Goal: Navigation & Orientation: Find specific page/section

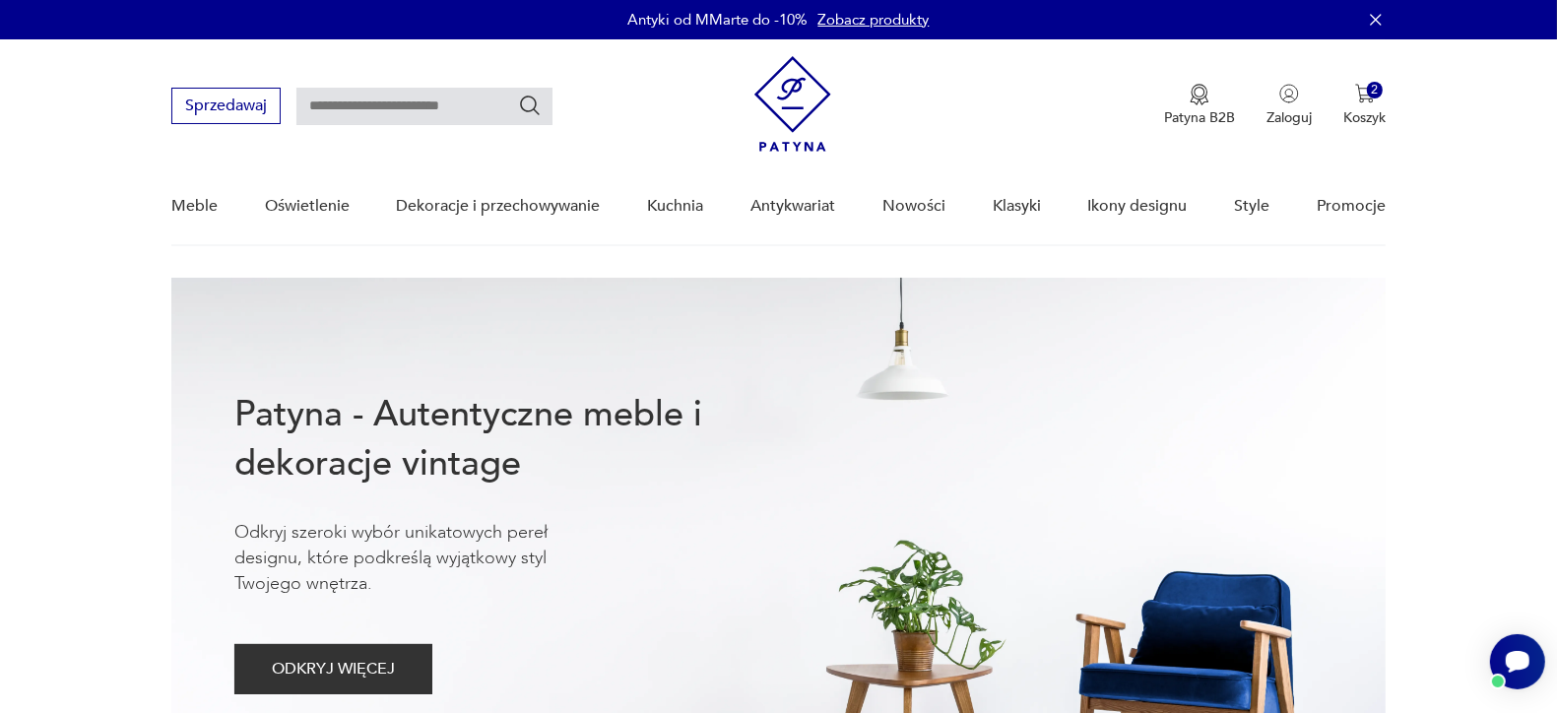
drag, startPoint x: 0, startPoint y: 0, endPoint x: 877, endPoint y: 25, distance: 877.6
click at [877, 25] on link "Zobacz produkty" at bounding box center [873, 20] width 111 height 20
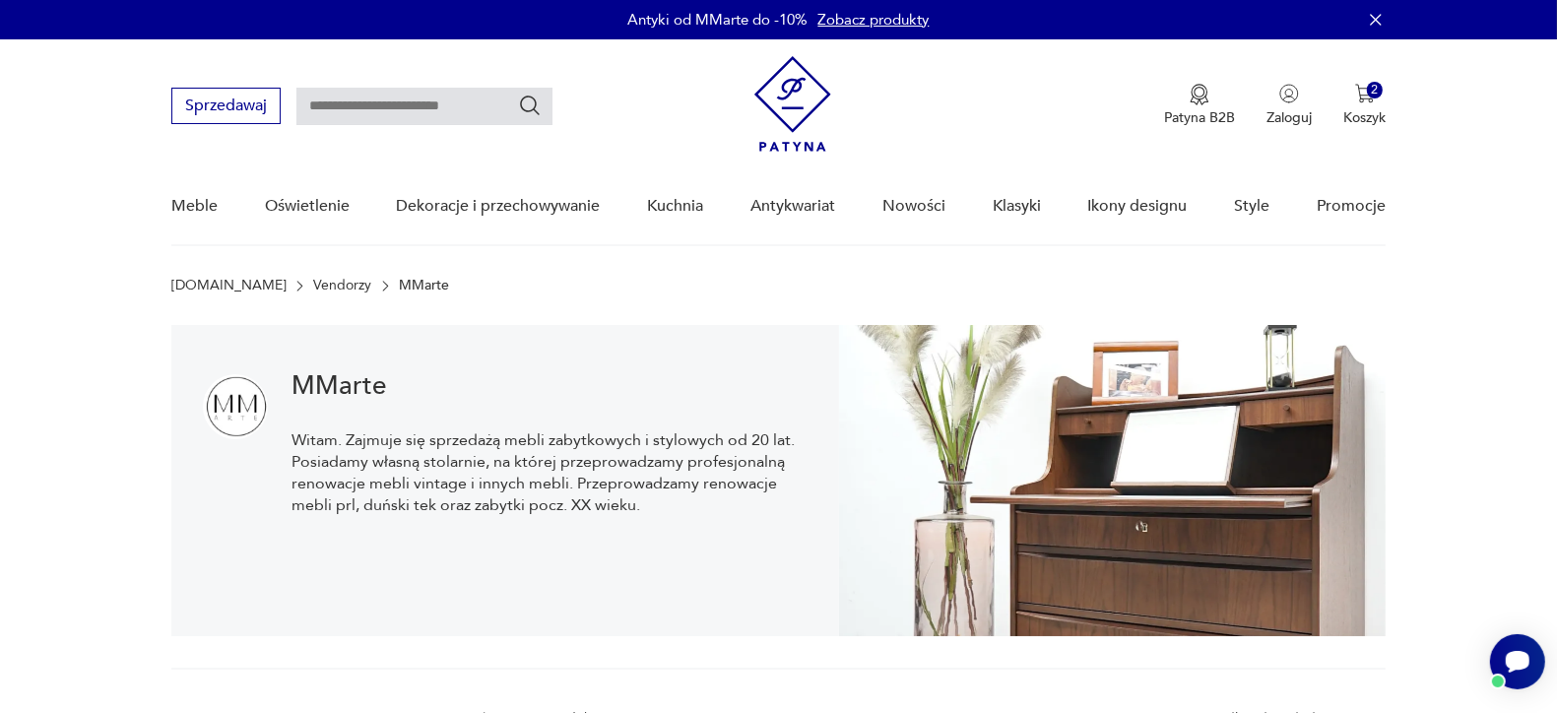
click at [776, 89] on img at bounding box center [792, 104] width 77 height 96
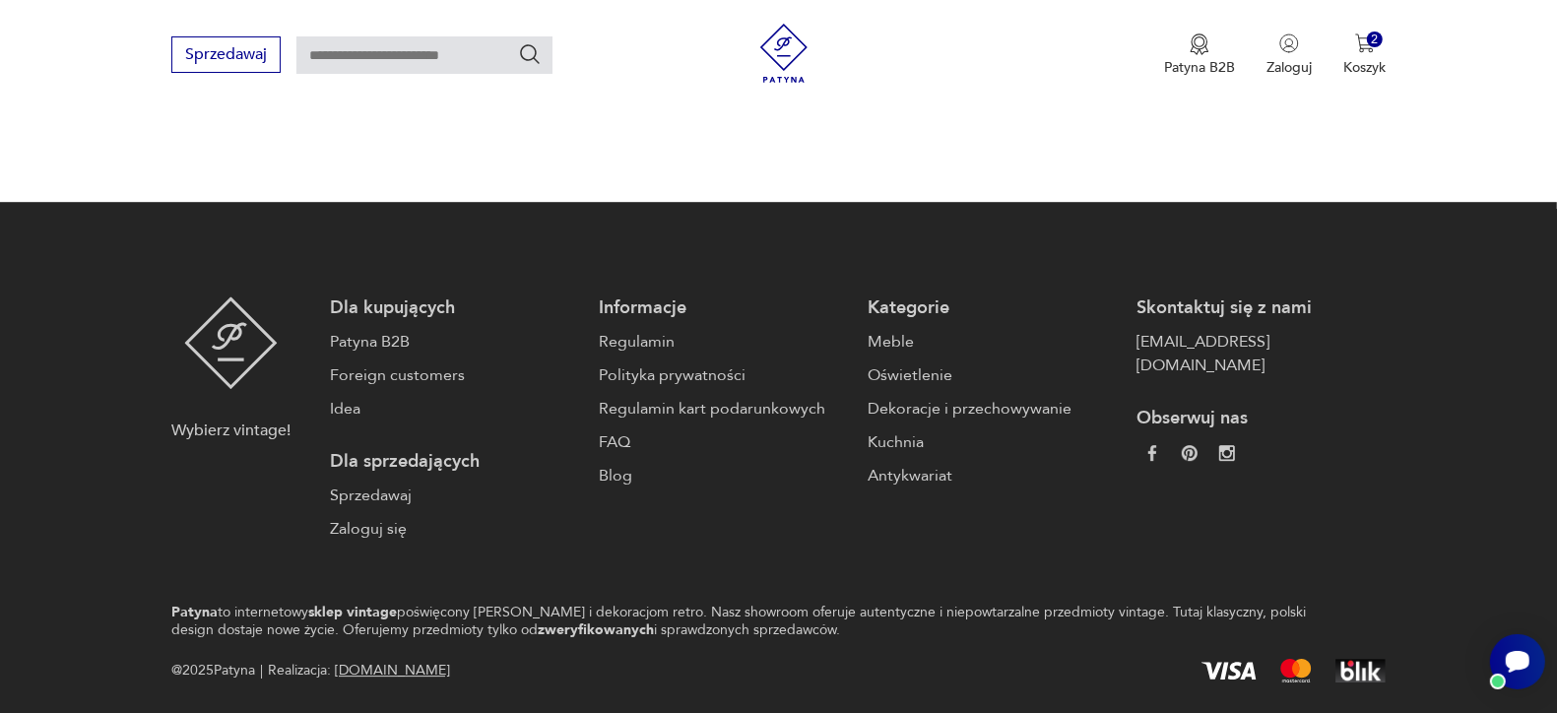
scroll to position [4836, 0]
